Goal: Information Seeking & Learning: Find specific fact

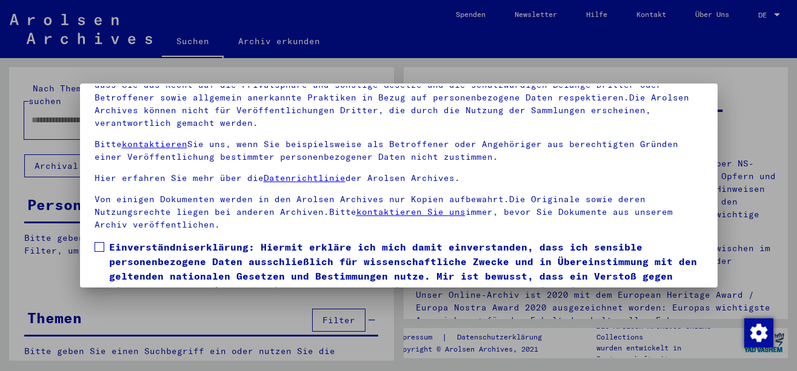
scroll to position [98, 0]
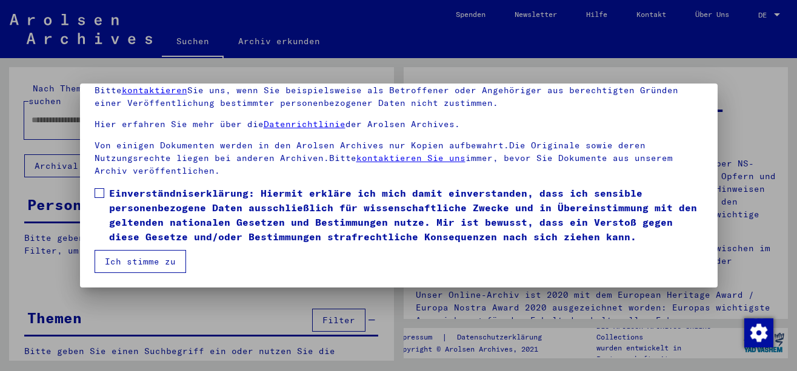
drag, startPoint x: 172, startPoint y: 204, endPoint x: 161, endPoint y: 224, distance: 22.5
click at [172, 204] on span "Einverständniserklärung: Hiermit erkläre ich mich damit einverstanden, dass ich…" at bounding box center [406, 215] width 594 height 58
click at [130, 271] on button "Ich stimme zu" at bounding box center [140, 261] width 91 height 23
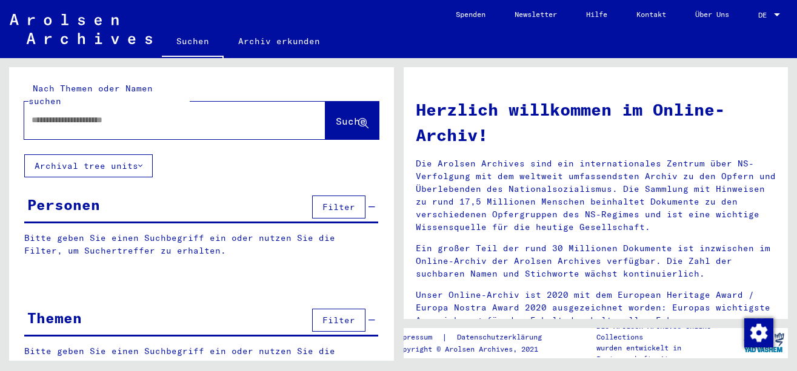
click at [761, 16] on span "DE" at bounding box center [764, 15] width 13 height 8
click at [752, 21] on span "English" at bounding box center [746, 21] width 30 height 9
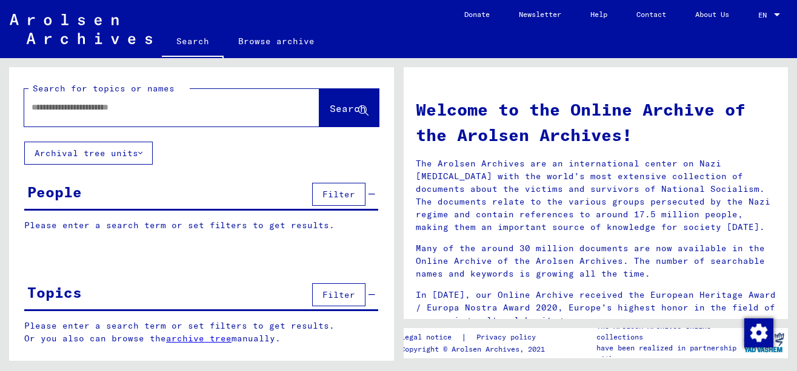
click at [91, 99] on div at bounding box center [153, 107] width 259 height 27
click at [106, 92] on mat-label "Search for topics or names" at bounding box center [104, 88] width 142 height 11
click at [106, 106] on input "text" at bounding box center [157, 107] width 251 height 13
type input "**********"
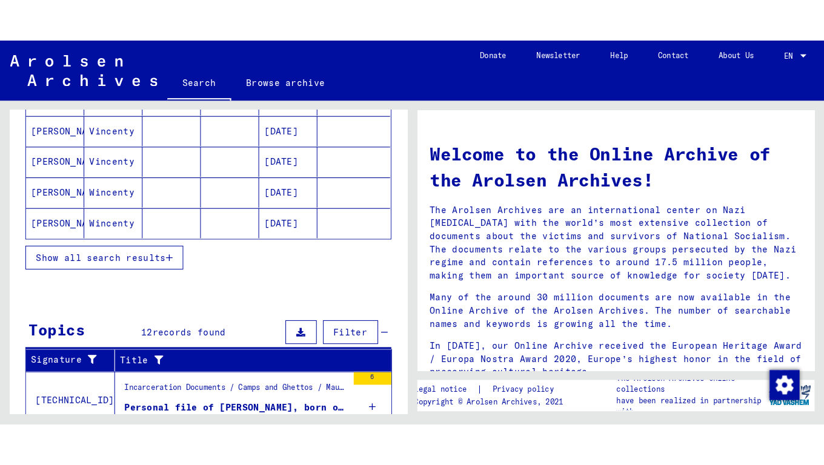
scroll to position [101, 0]
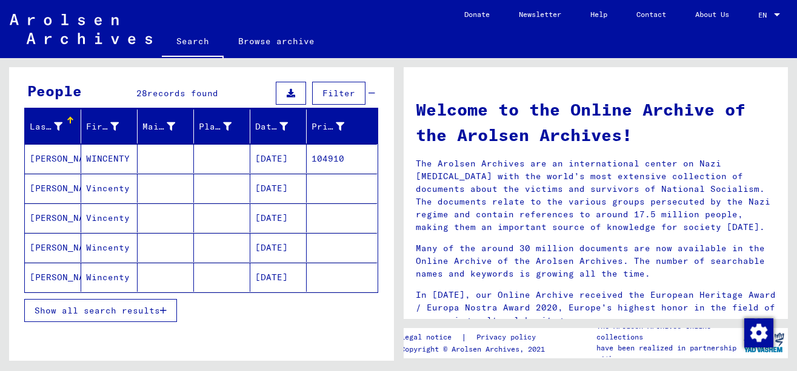
click at [148, 316] on button "Show all search results" at bounding box center [100, 310] width 153 height 23
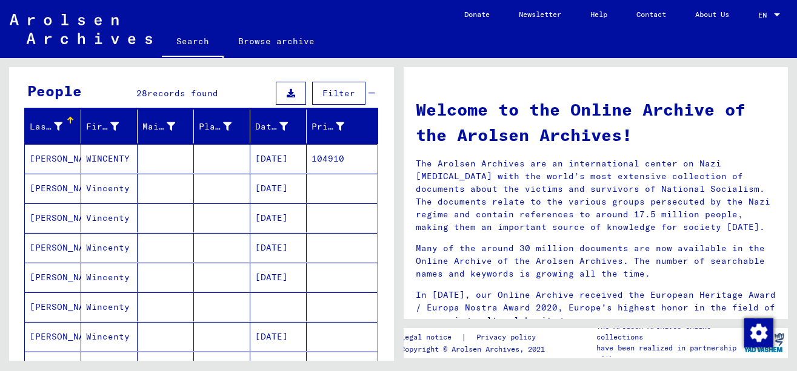
click at [394, 81] on div "**********" at bounding box center [199, 209] width 398 height 303
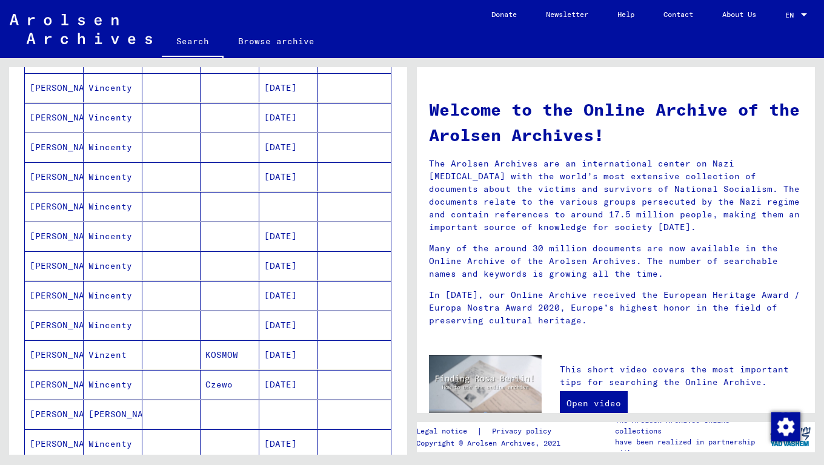
scroll to position [303, 0]
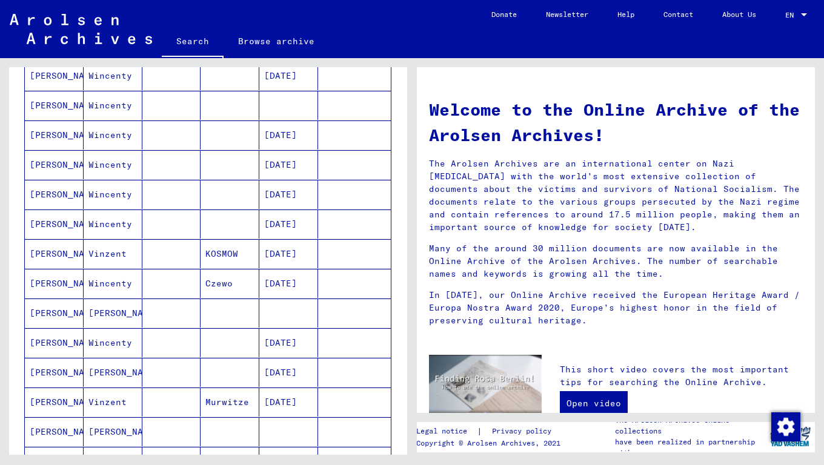
click at [245, 337] on mat-cell at bounding box center [230, 342] width 59 height 29
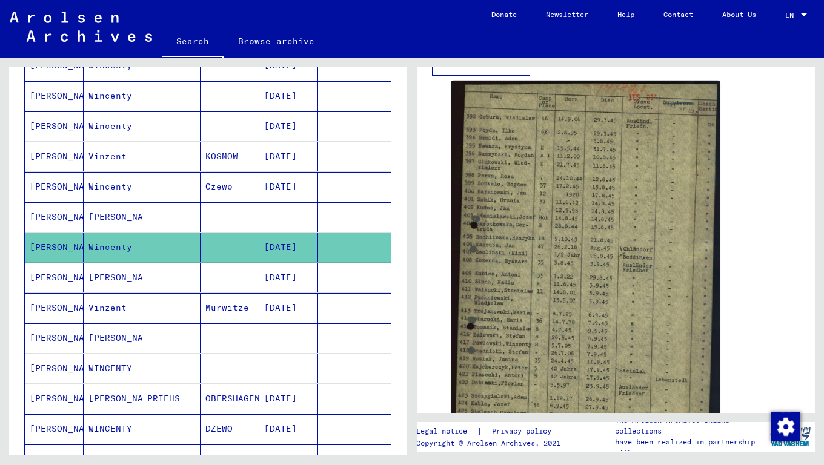
scroll to position [202, 0]
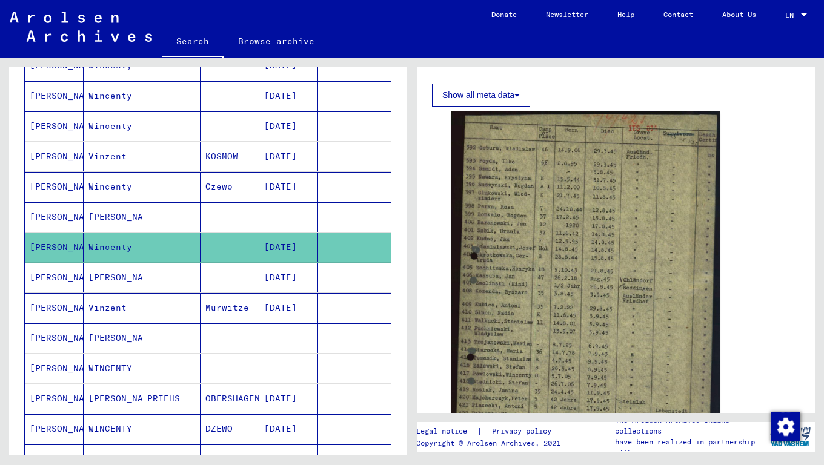
click at [191, 277] on mat-cell at bounding box center [171, 278] width 59 height 30
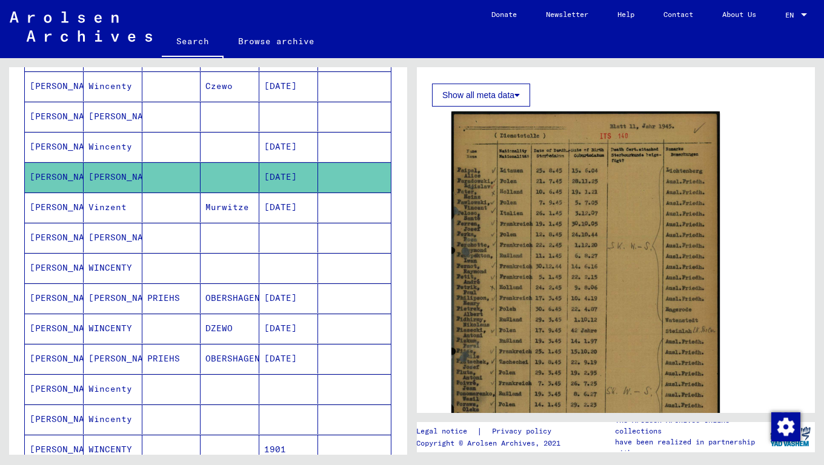
scroll to position [608, 0]
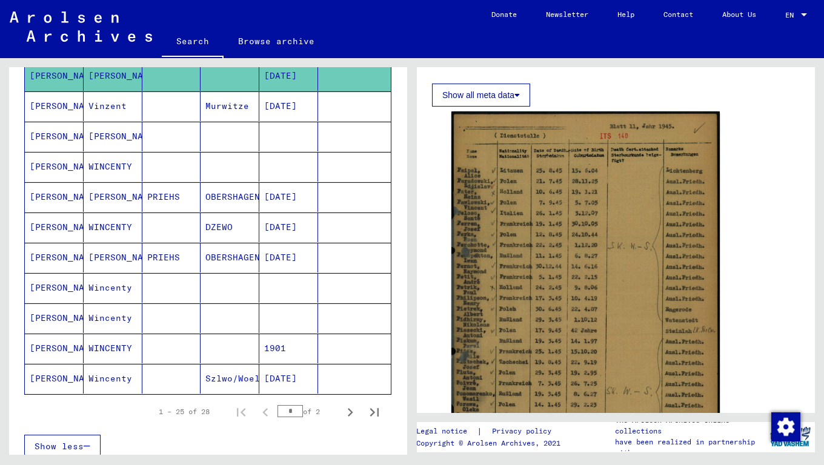
click at [259, 136] on mat-cell at bounding box center [288, 137] width 59 height 30
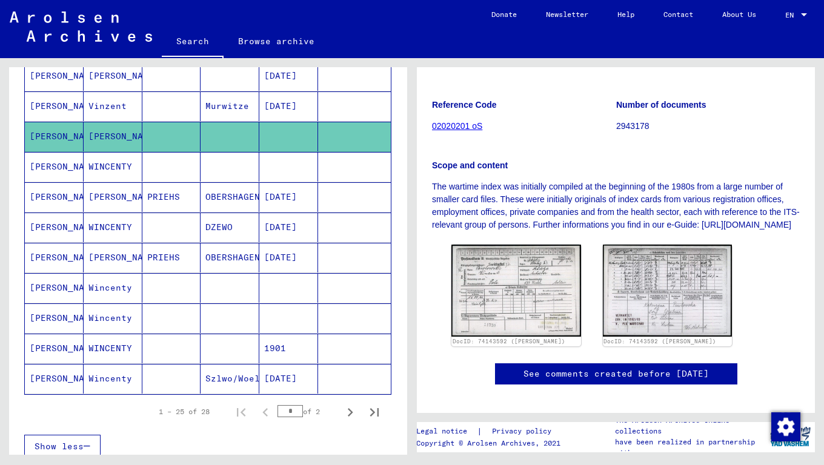
scroll to position [202, 0]
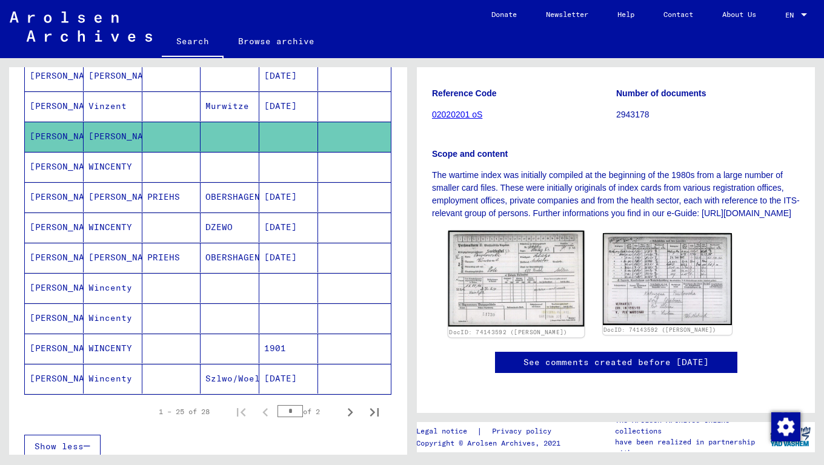
click at [539, 286] on img at bounding box center [516, 279] width 136 height 96
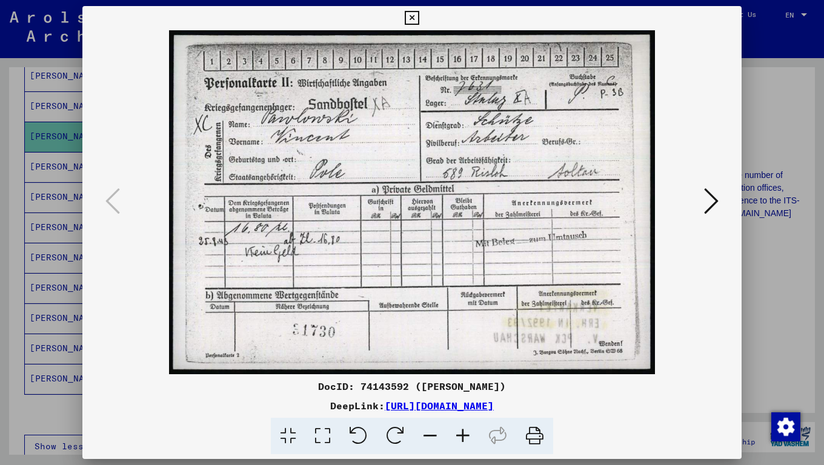
click at [689, 205] on img at bounding box center [412, 202] width 577 height 344
click at [705, 202] on icon at bounding box center [711, 201] width 15 height 29
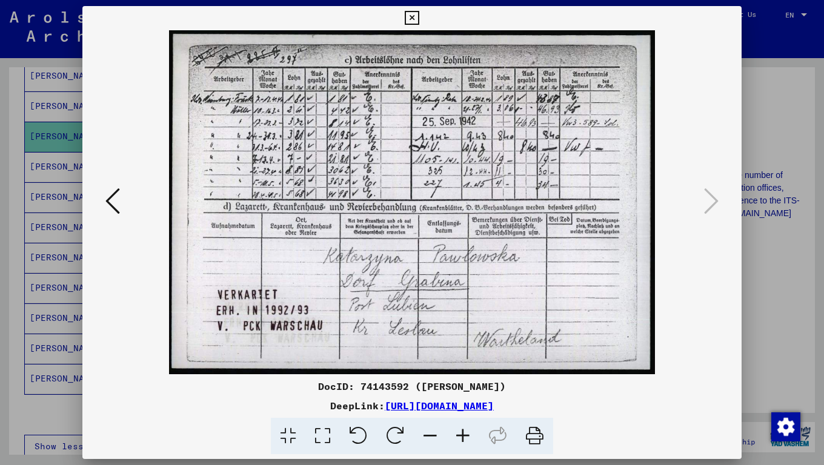
click at [796, 145] on div at bounding box center [412, 232] width 824 height 465
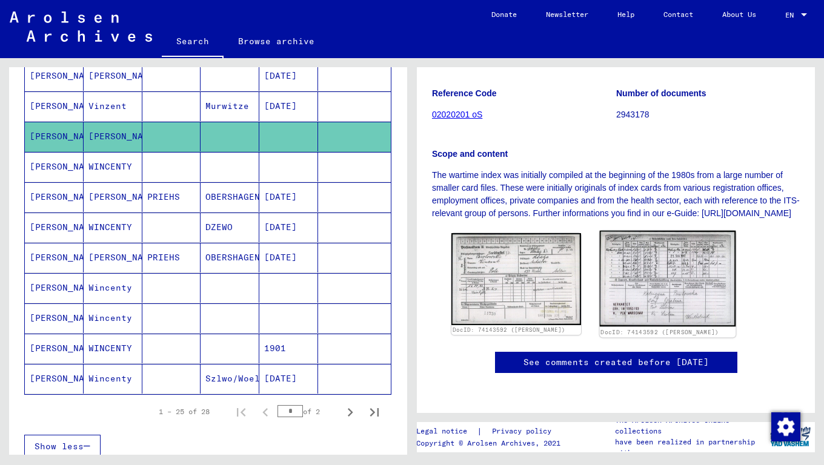
click at [660, 306] on img at bounding box center [667, 279] width 136 height 96
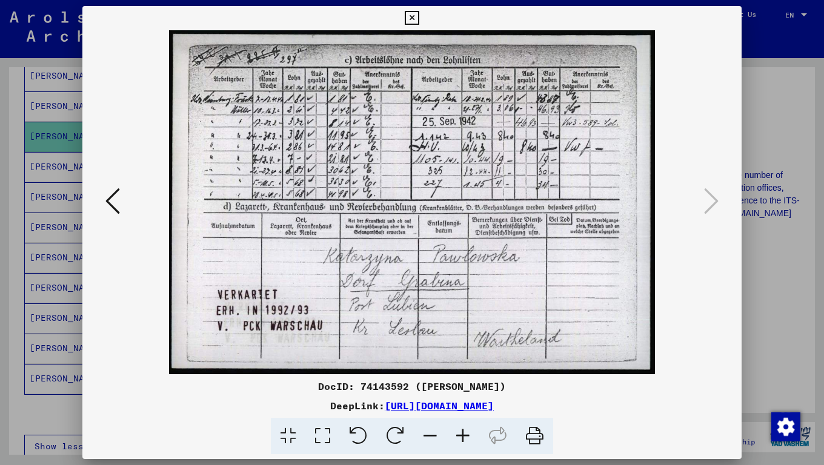
click at [744, 237] on div at bounding box center [412, 232] width 824 height 465
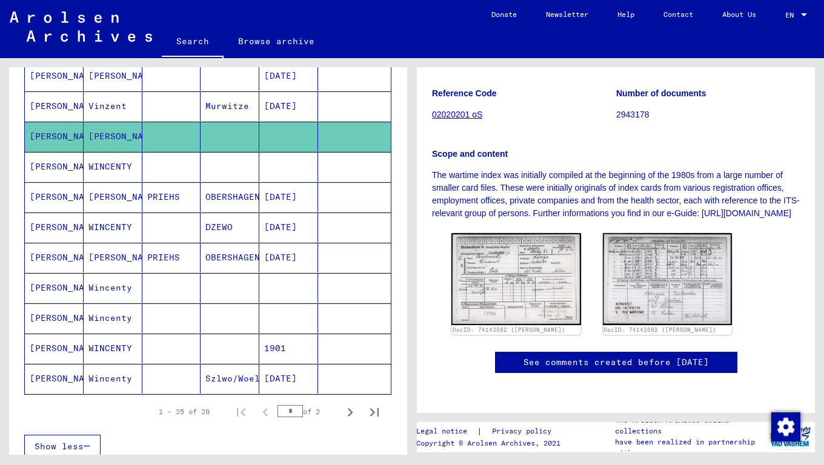
click at [325, 356] on mat-cell at bounding box center [354, 349] width 73 height 30
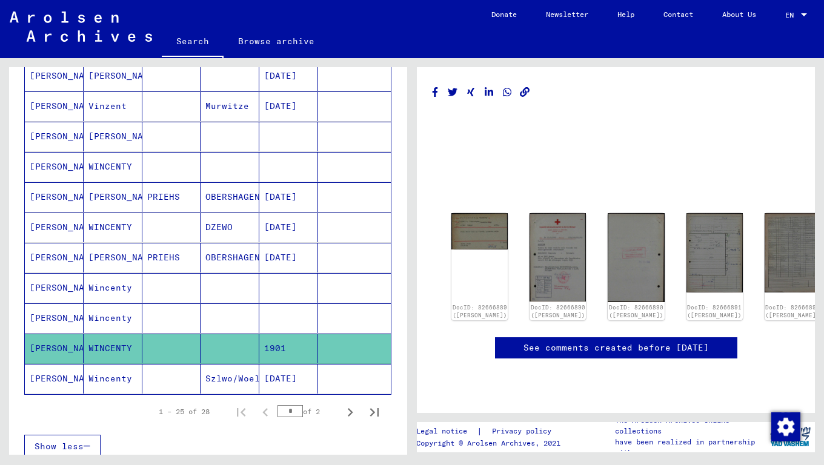
click at [559, 304] on div "DocID: 82666890 ([PERSON_NAME])" at bounding box center [558, 312] width 55 height 16
click at [465, 211] on img at bounding box center [479, 230] width 59 height 38
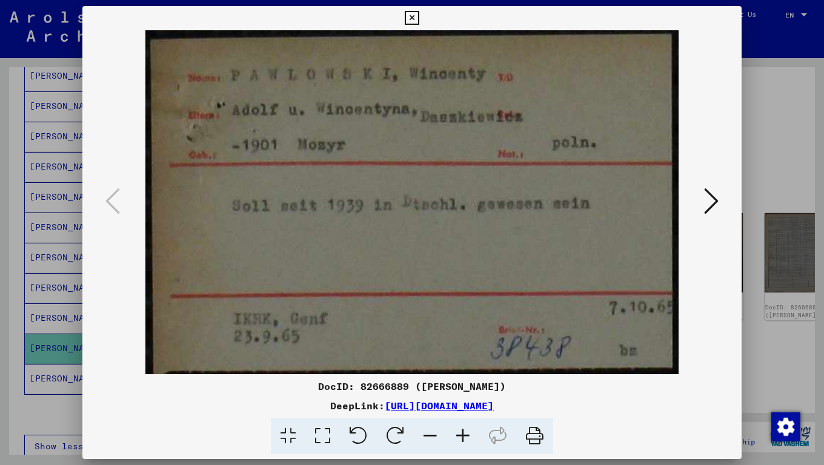
click at [710, 199] on icon at bounding box center [711, 201] width 15 height 29
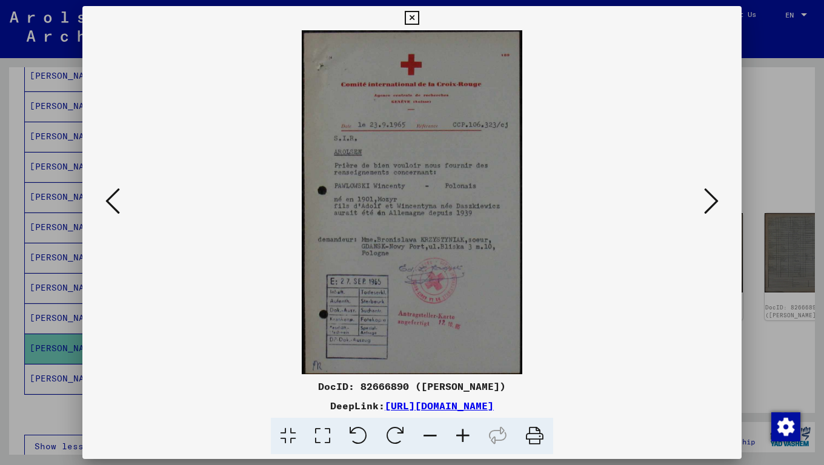
click at [709, 209] on icon at bounding box center [711, 201] width 15 height 29
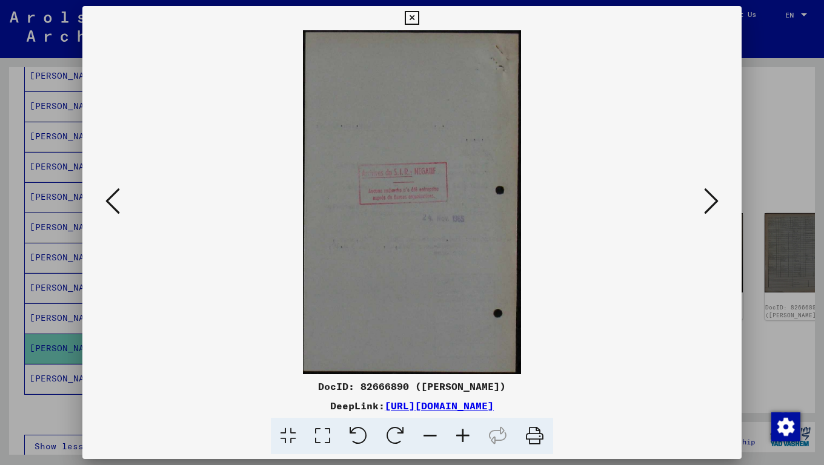
click at [709, 209] on icon at bounding box center [711, 201] width 15 height 29
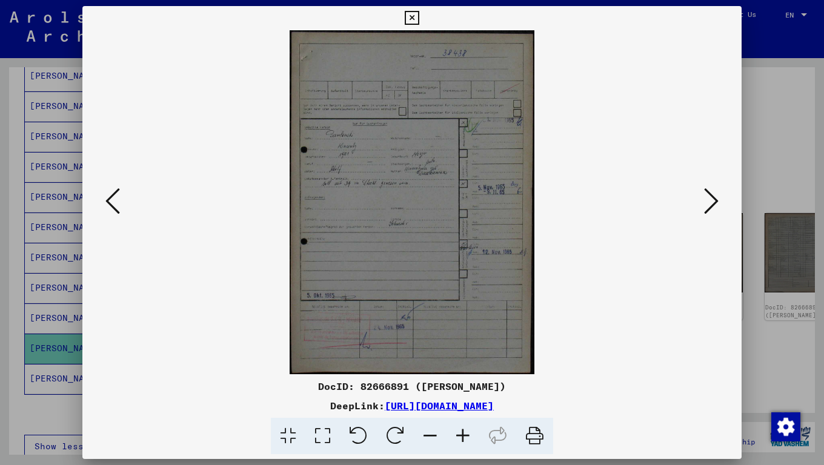
click at [234, 252] on img at bounding box center [412, 202] width 577 height 344
drag, startPoint x: 447, startPoint y: 195, endPoint x: 471, endPoint y: 357, distance: 163.5
click at [448, 197] on img at bounding box center [412, 202] width 577 height 344
click at [472, 371] on icon at bounding box center [463, 436] width 33 height 37
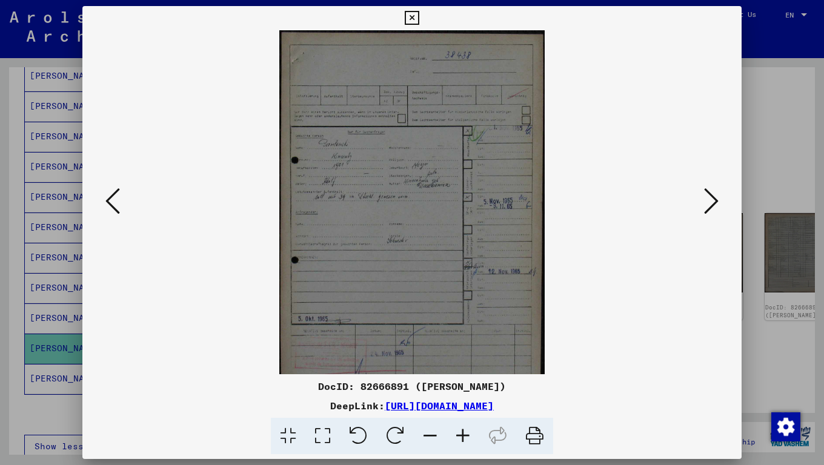
click at [470, 371] on icon at bounding box center [463, 436] width 33 height 37
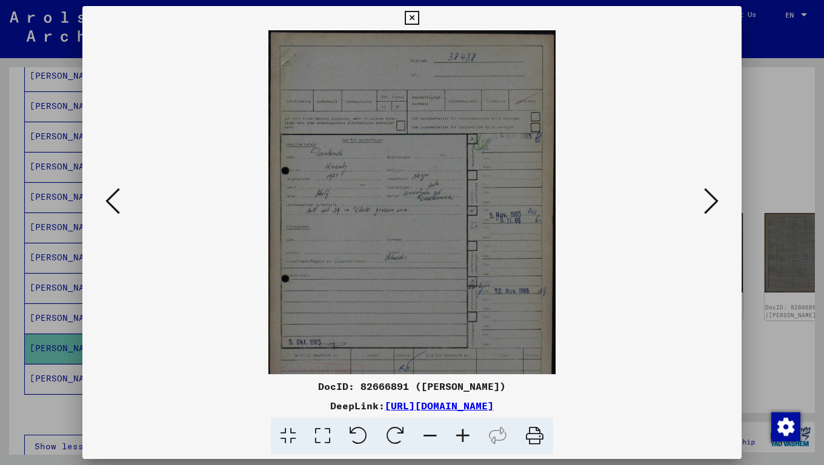
click at [470, 371] on icon at bounding box center [463, 436] width 33 height 37
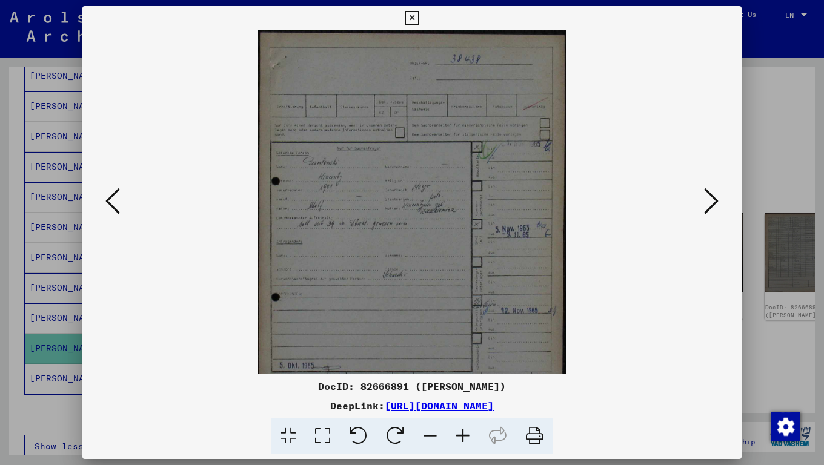
click at [470, 371] on icon at bounding box center [463, 436] width 33 height 37
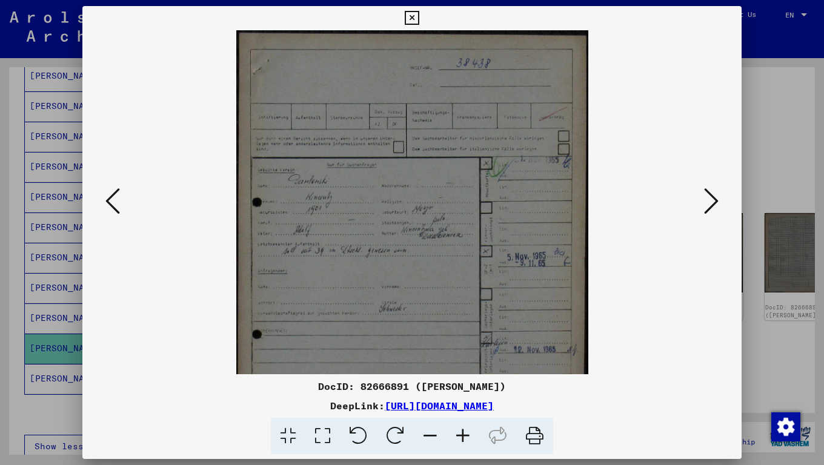
click at [470, 371] on icon at bounding box center [463, 436] width 33 height 37
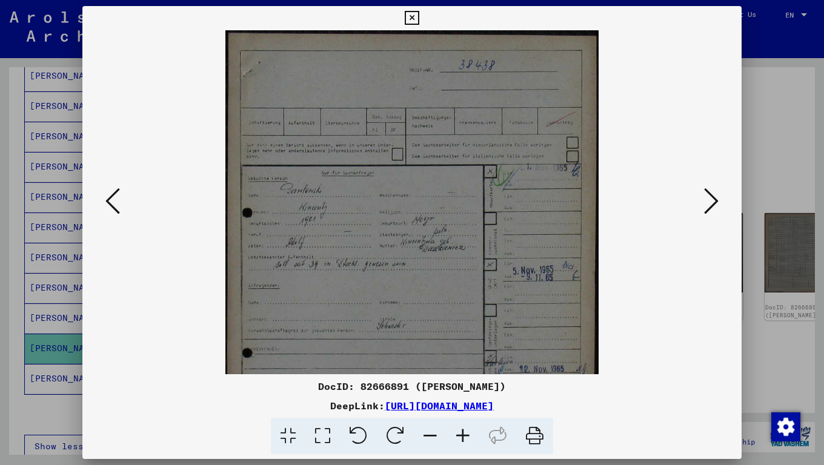
click at [470, 371] on icon at bounding box center [463, 436] width 33 height 37
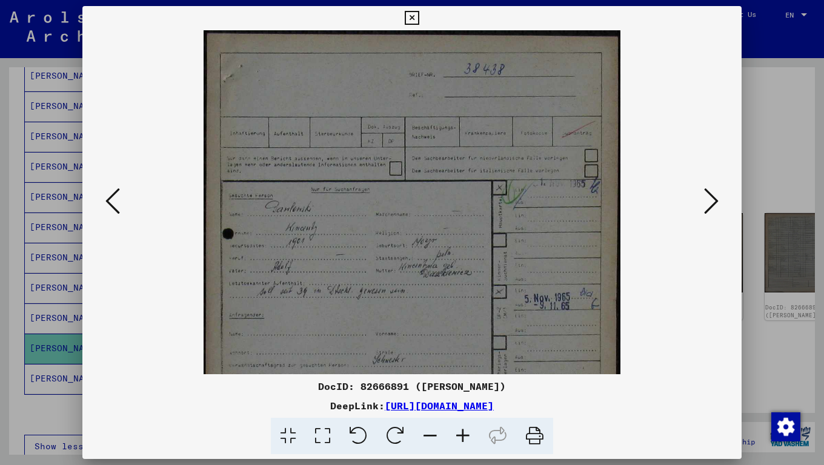
click at [470, 371] on icon at bounding box center [463, 436] width 33 height 37
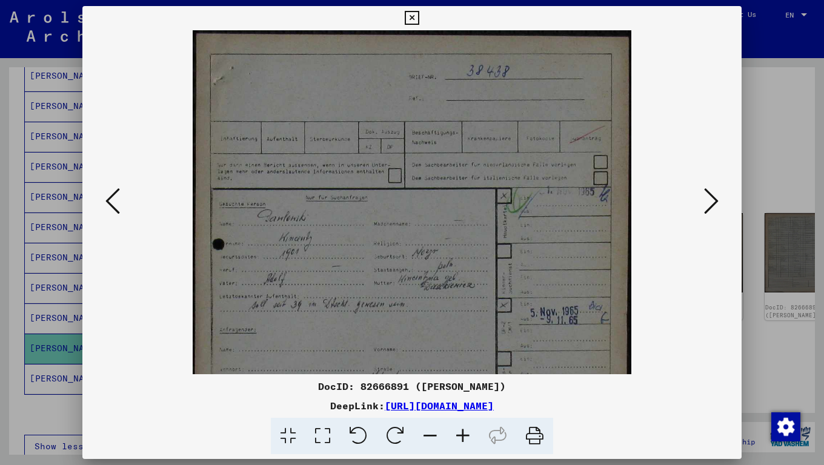
click at [470, 371] on icon at bounding box center [463, 436] width 33 height 37
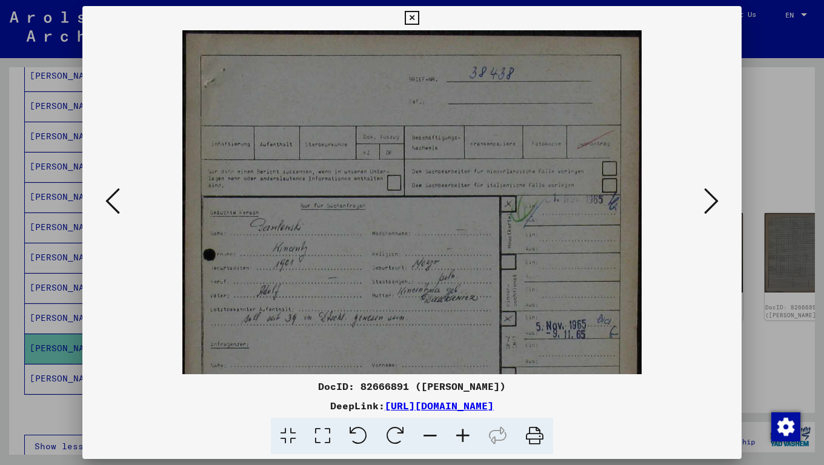
click at [470, 371] on icon at bounding box center [463, 436] width 33 height 37
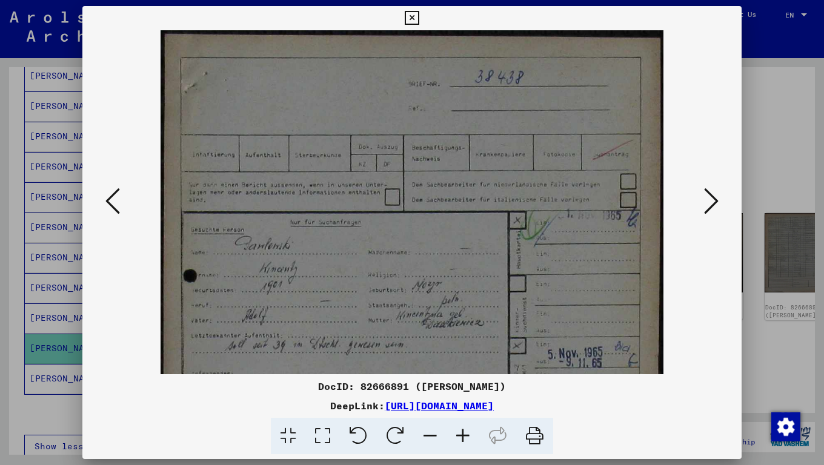
click at [470, 371] on icon at bounding box center [463, 436] width 33 height 37
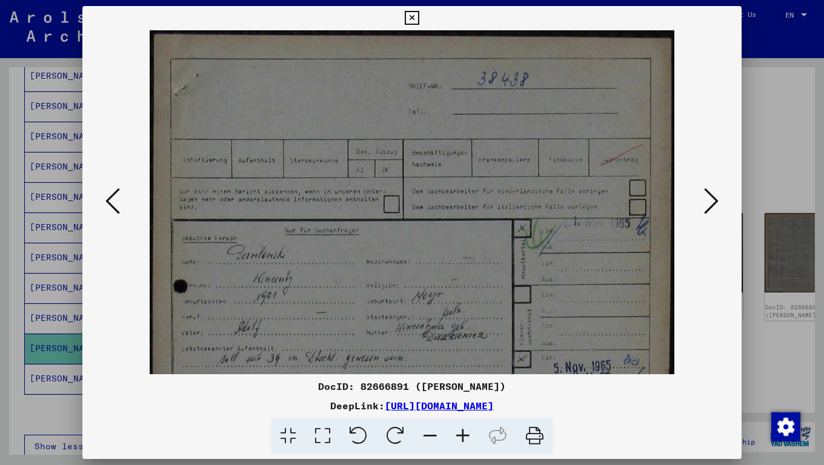
click at [470, 371] on icon at bounding box center [463, 436] width 33 height 37
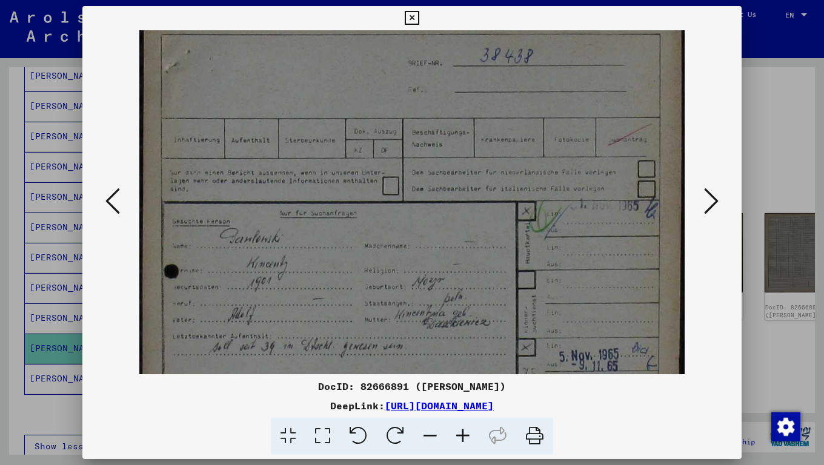
scroll to position [27, 0]
drag, startPoint x: 437, startPoint y: 274, endPoint x: 443, endPoint y: 248, distance: 27.3
click at [443, 248] on img at bounding box center [412, 388] width 546 height 768
click at [457, 371] on icon at bounding box center [463, 436] width 33 height 37
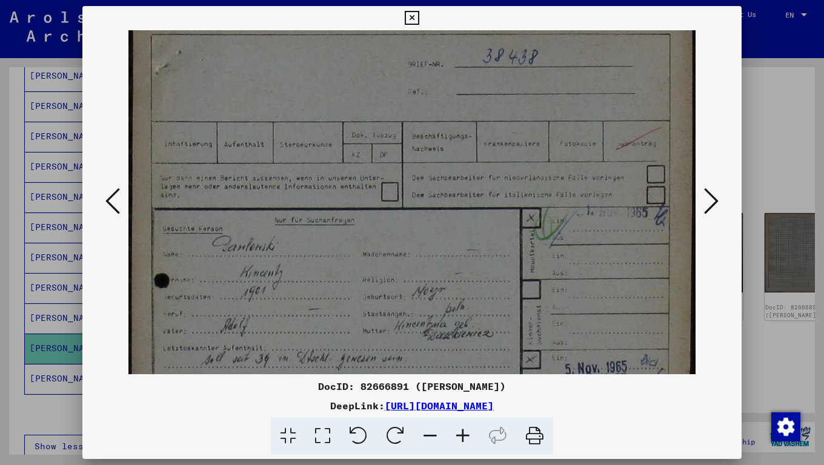
click at [457, 371] on icon at bounding box center [463, 436] width 33 height 37
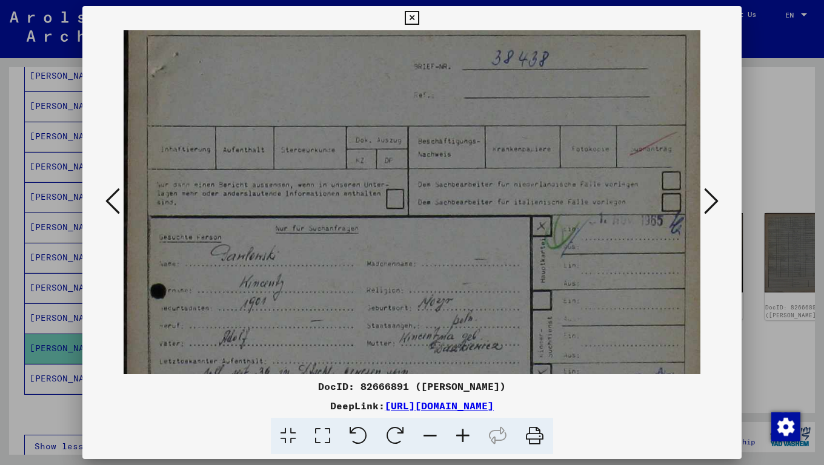
click at [457, 371] on icon at bounding box center [463, 436] width 33 height 37
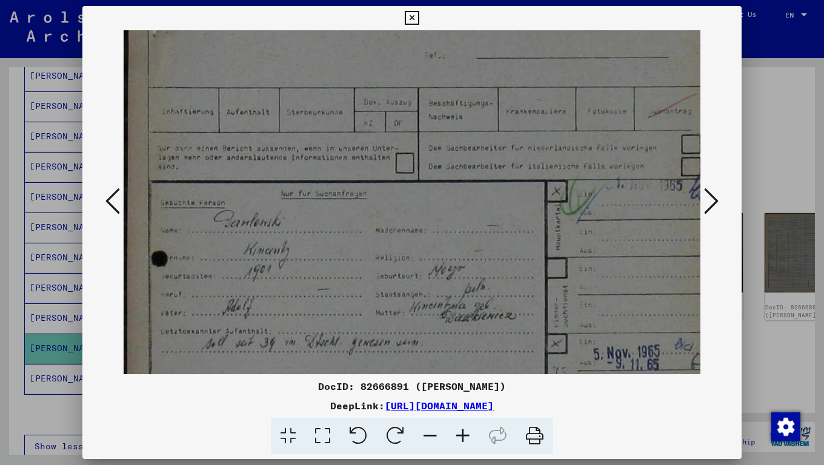
scroll to position [71, 0]
drag, startPoint x: 444, startPoint y: 308, endPoint x: 447, endPoint y: 264, distance: 44.3
click at [447, 264] on img at bounding box center [429, 388] width 610 height 859
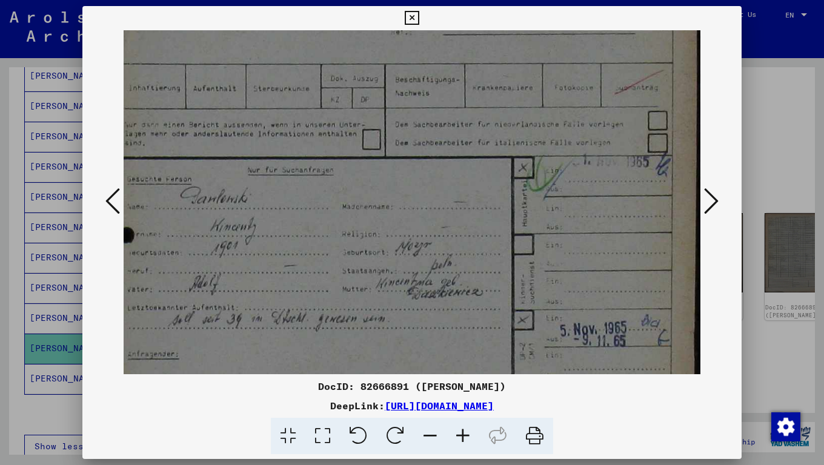
drag, startPoint x: 479, startPoint y: 259, endPoint x: 453, endPoint y: 89, distance: 172.3
click at [406, 167] on img at bounding box center [395, 366] width 610 height 859
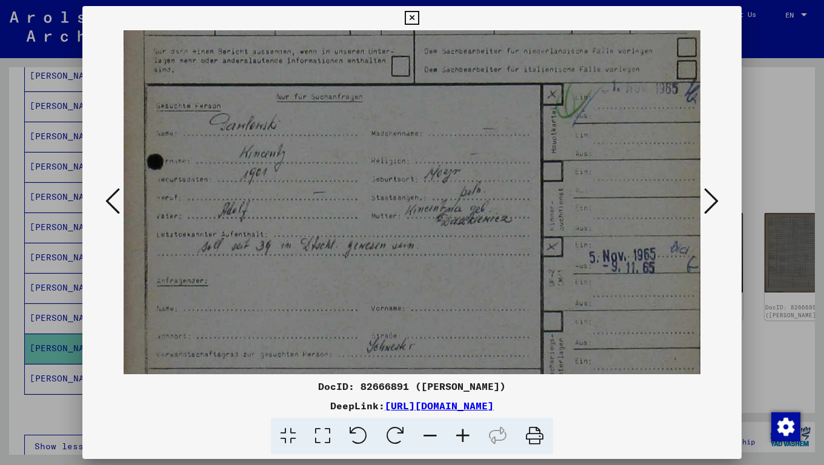
click at [714, 194] on icon at bounding box center [711, 201] width 15 height 29
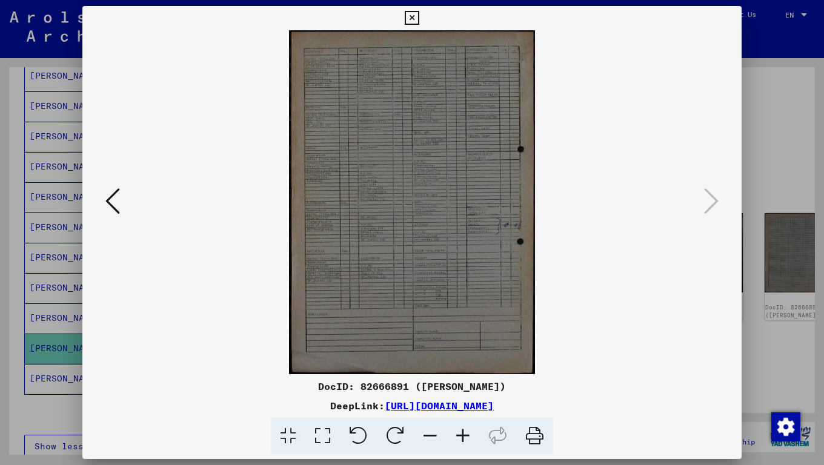
click at [471, 371] on icon at bounding box center [463, 436] width 33 height 37
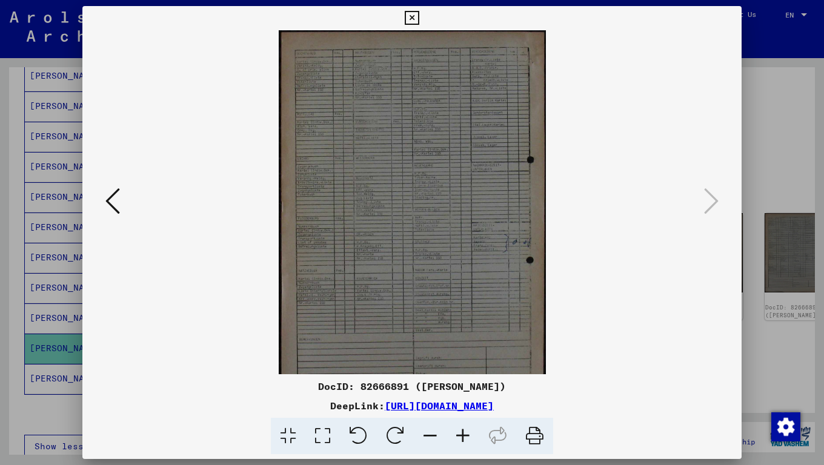
click at [471, 371] on icon at bounding box center [463, 436] width 33 height 37
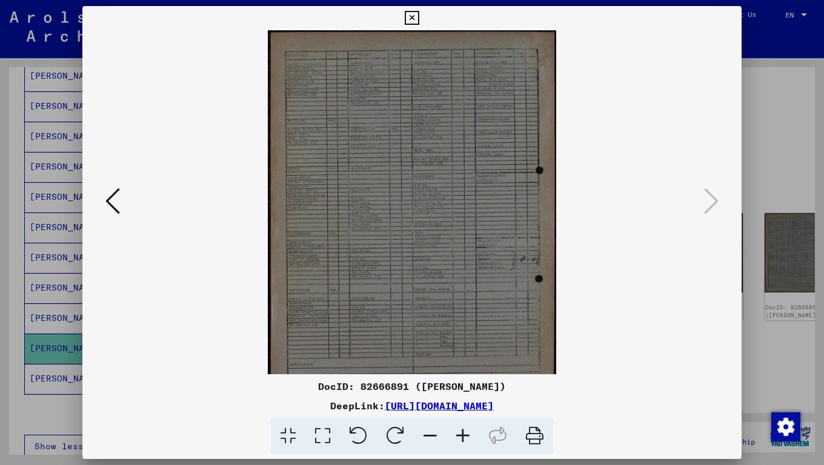
click at [471, 371] on icon at bounding box center [463, 436] width 33 height 37
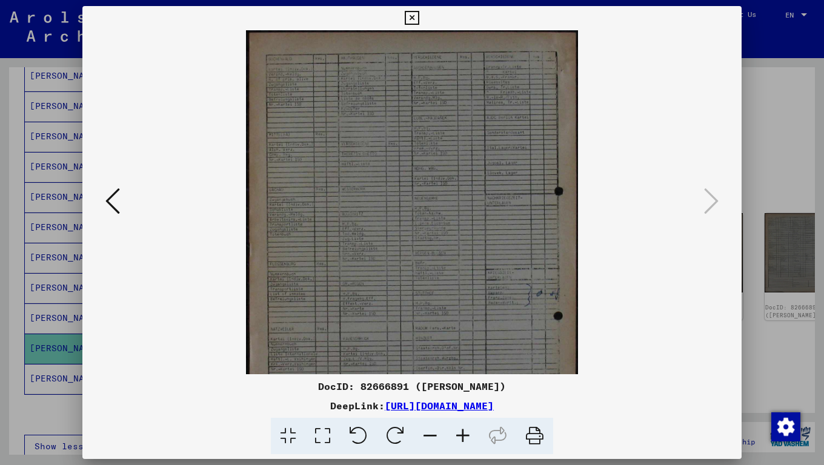
click at [471, 371] on icon at bounding box center [463, 436] width 33 height 37
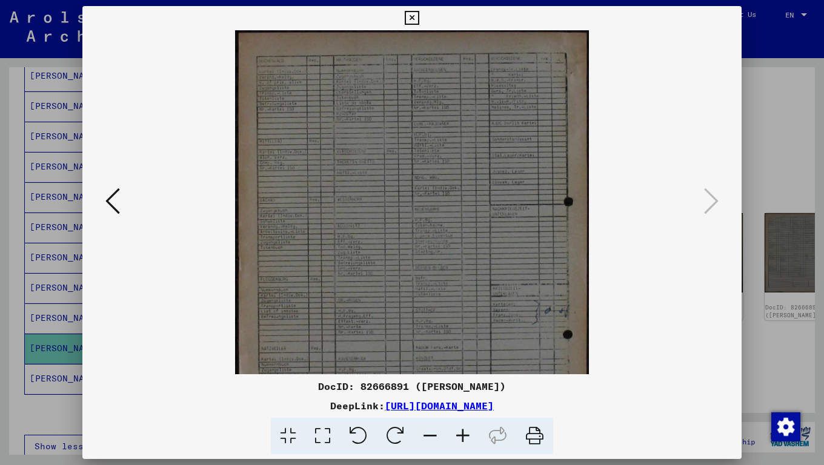
click at [471, 371] on icon at bounding box center [463, 436] width 33 height 37
click at [470, 371] on icon at bounding box center [463, 436] width 33 height 37
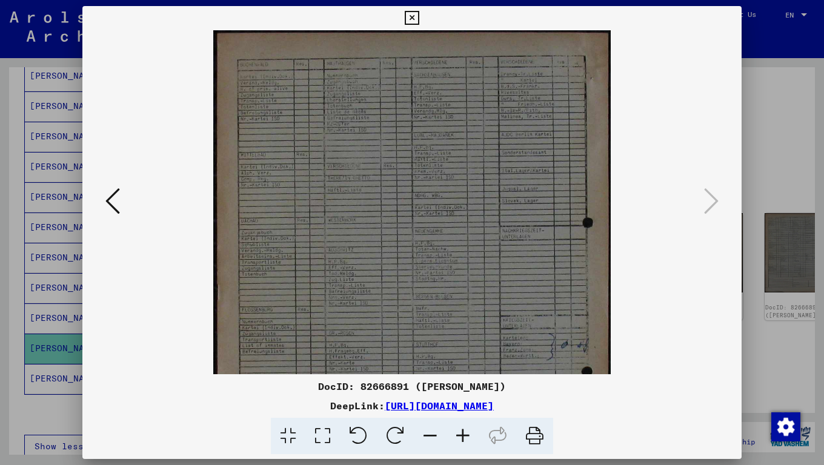
click at [470, 371] on icon at bounding box center [463, 436] width 33 height 37
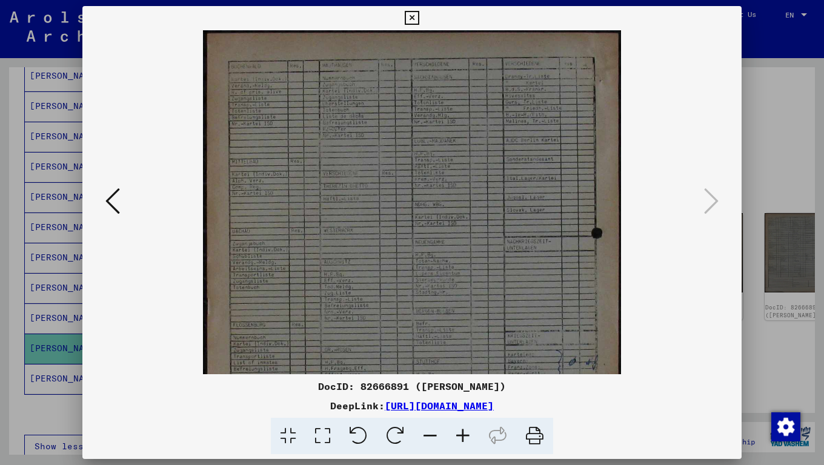
click at [470, 371] on icon at bounding box center [463, 436] width 33 height 37
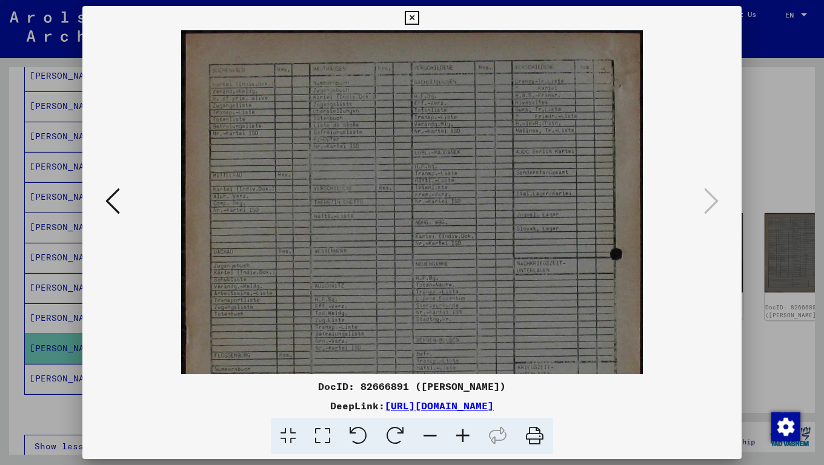
click at [470, 371] on icon at bounding box center [463, 436] width 33 height 37
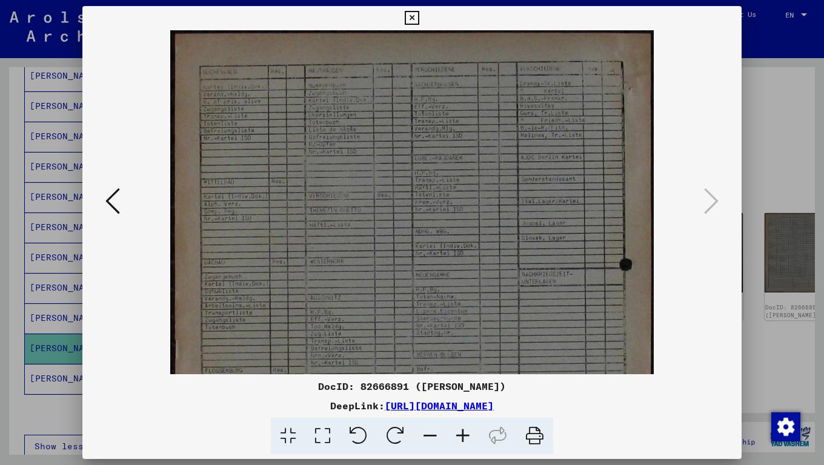
click at [470, 371] on icon at bounding box center [463, 436] width 33 height 37
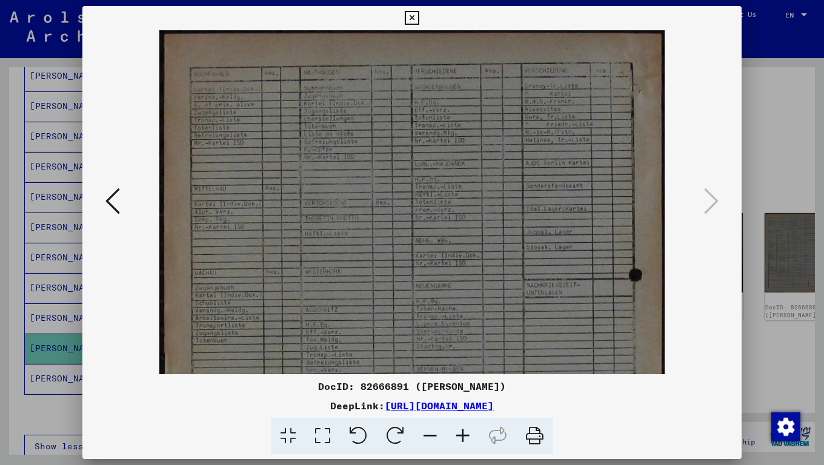
click at [470, 371] on icon at bounding box center [463, 436] width 33 height 37
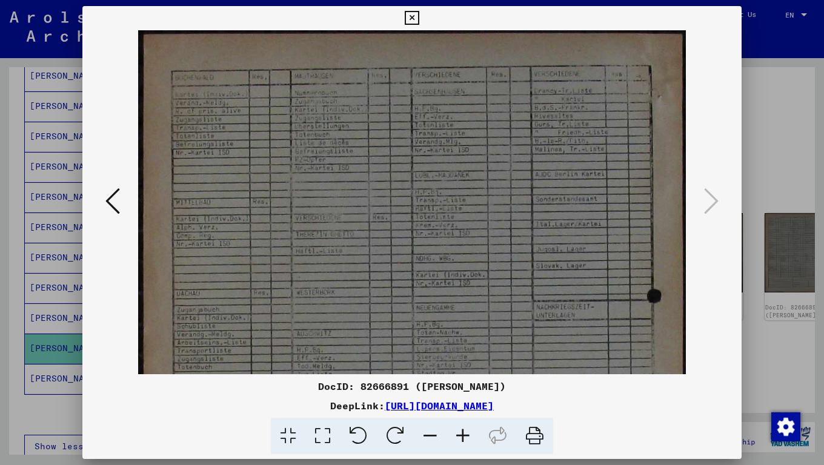
click at [470, 371] on icon at bounding box center [463, 436] width 33 height 37
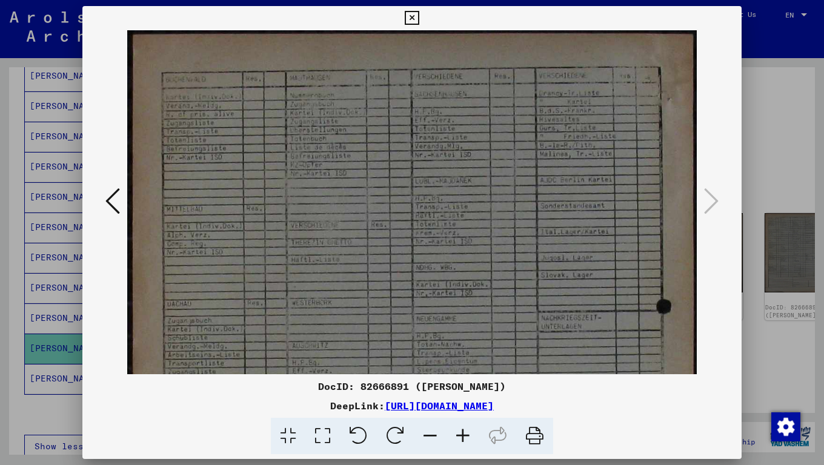
click at [470, 371] on icon at bounding box center [463, 436] width 33 height 37
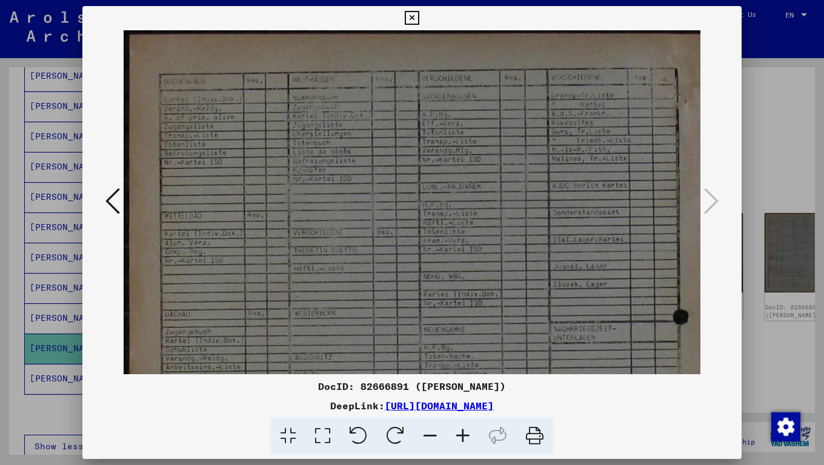
click at [470, 371] on icon at bounding box center [463, 436] width 33 height 37
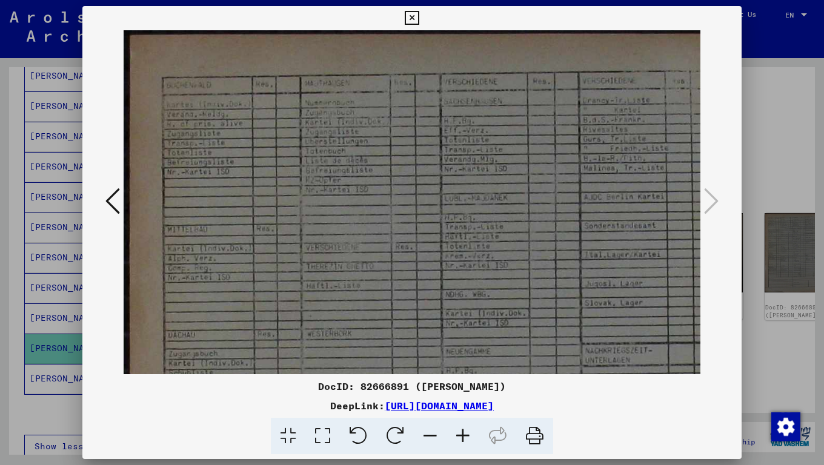
click at [470, 371] on icon at bounding box center [463, 436] width 33 height 37
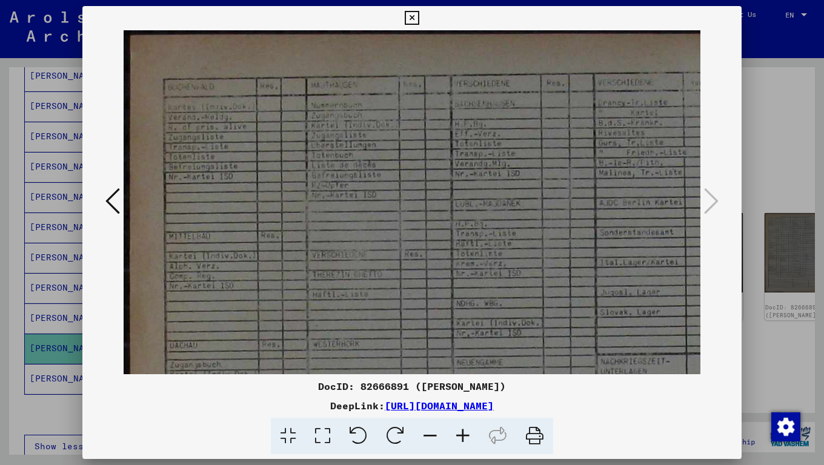
click at [470, 371] on icon at bounding box center [463, 436] width 33 height 37
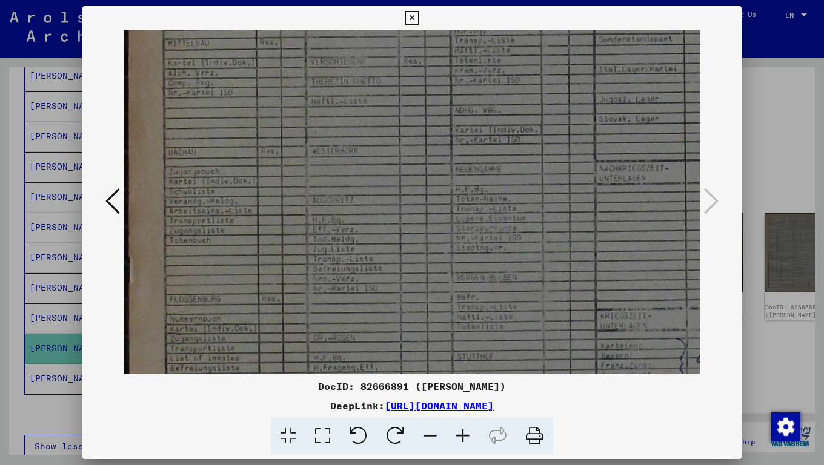
scroll to position [208, 2]
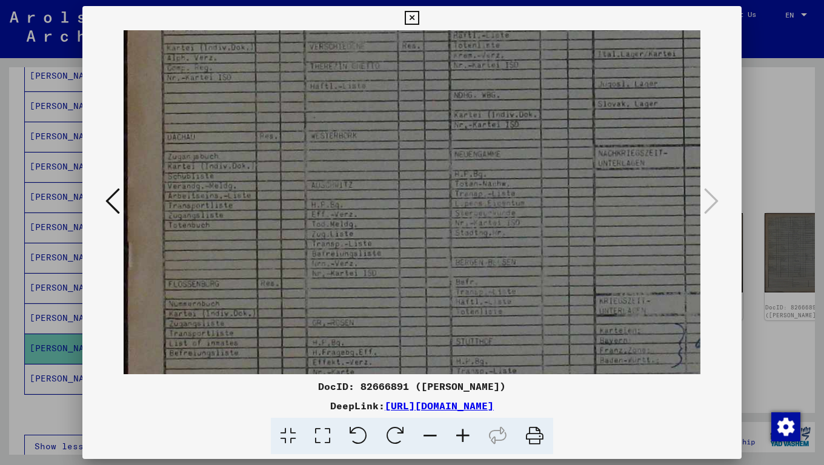
drag, startPoint x: 407, startPoint y: 312, endPoint x: 409, endPoint y: 104, distance: 208.4
click at [409, 104] on img at bounding box center [449, 282] width 656 height 920
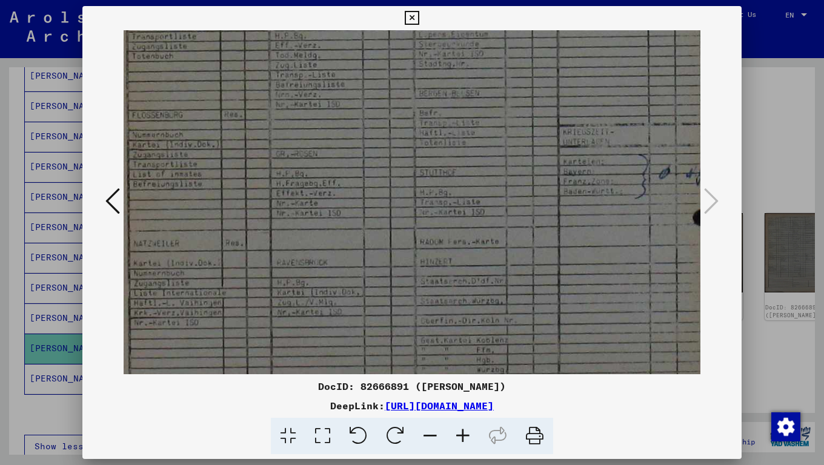
scroll to position [378, 39]
drag, startPoint x: 456, startPoint y: 344, endPoint x: 419, endPoint y: 174, distance: 173.5
click at [419, 174] on img at bounding box center [413, 112] width 656 height 920
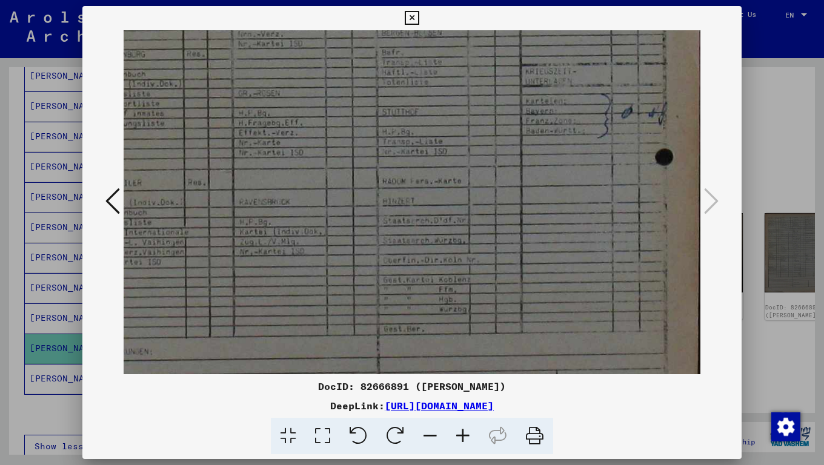
drag, startPoint x: 422, startPoint y: 245, endPoint x: 383, endPoint y: 187, distance: 70.2
click at [384, 187] on img at bounding box center [375, 52] width 656 height 920
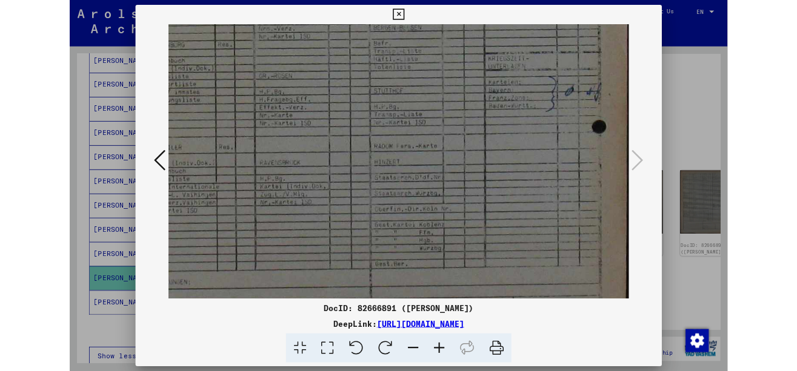
scroll to position [576, 0]
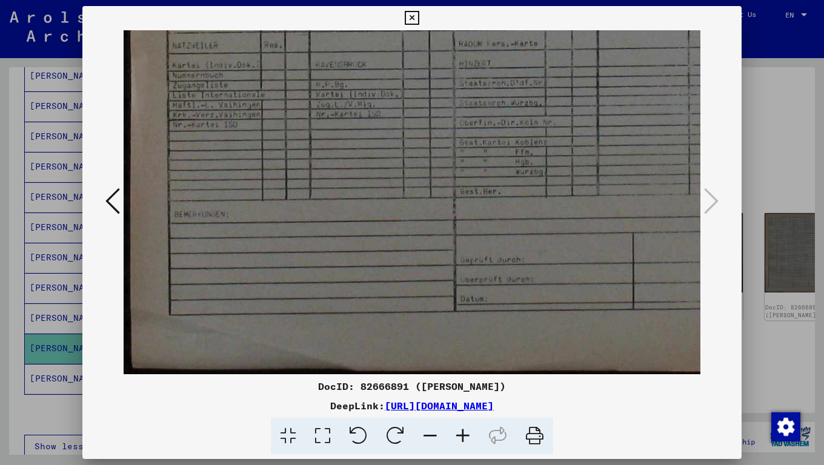
drag, startPoint x: 393, startPoint y: 214, endPoint x: 482, endPoint y: 21, distance: 212.8
click at [482, 21] on div "DocID: 82666891 ([PERSON_NAME]) DeepLink: [URL][DOMAIN_NAME]" at bounding box center [411, 230] width 659 height 449
click at [753, 134] on div at bounding box center [412, 232] width 824 height 465
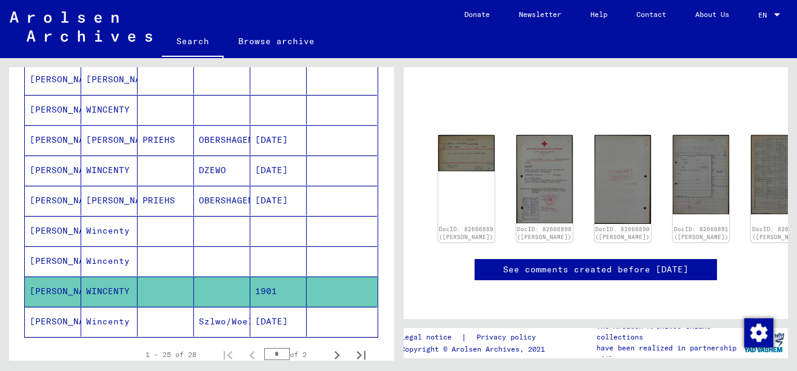
scroll to position [709, 0]
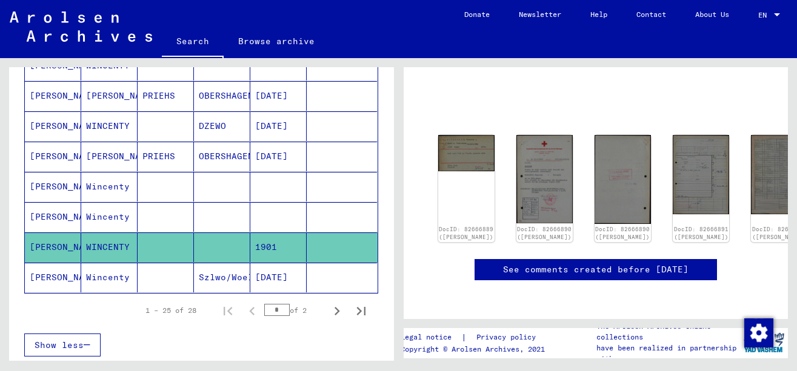
click at [259, 195] on mat-cell at bounding box center [278, 187] width 56 height 30
